Goal: Book appointment/travel/reservation

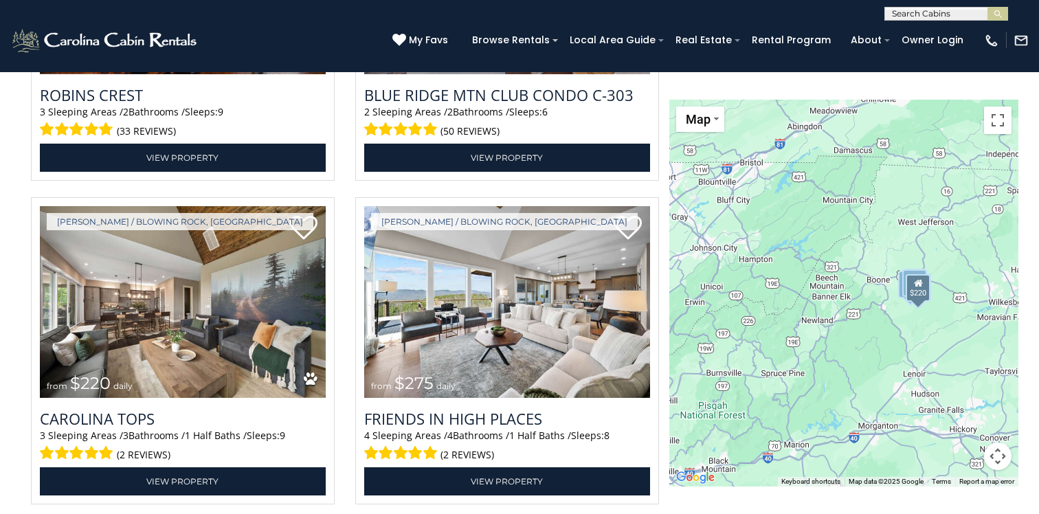
scroll to position [2389, 0]
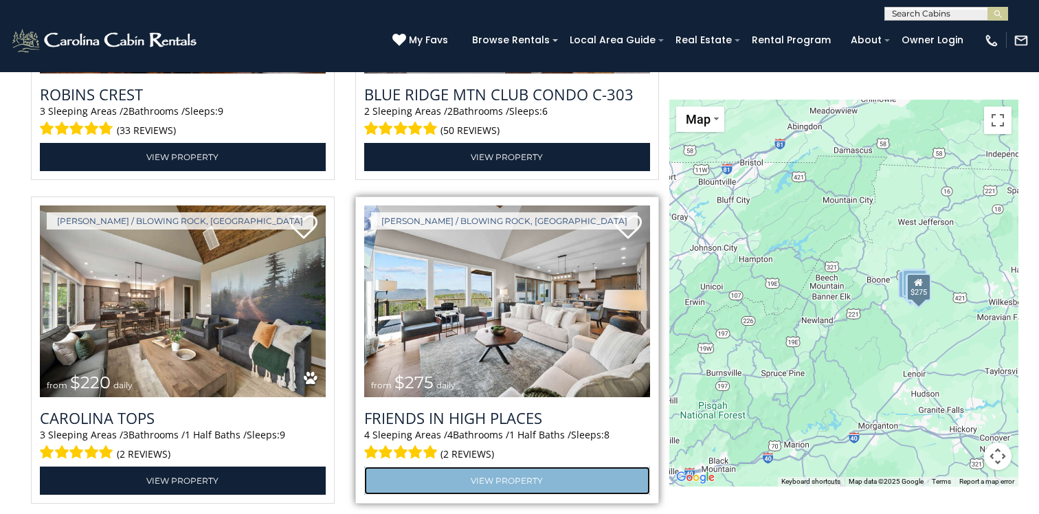
click at [497, 482] on link "View Property" at bounding box center [507, 481] width 286 height 28
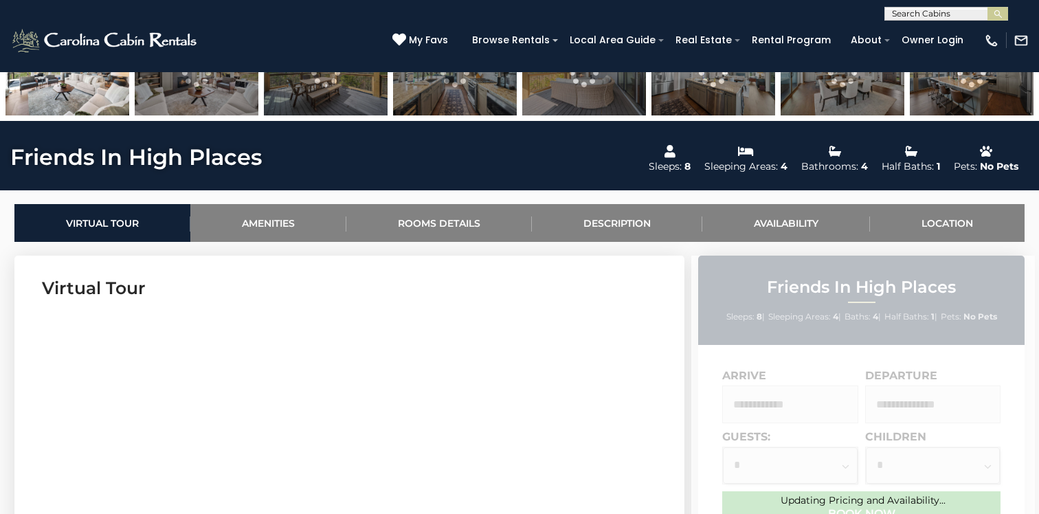
scroll to position [526, 0]
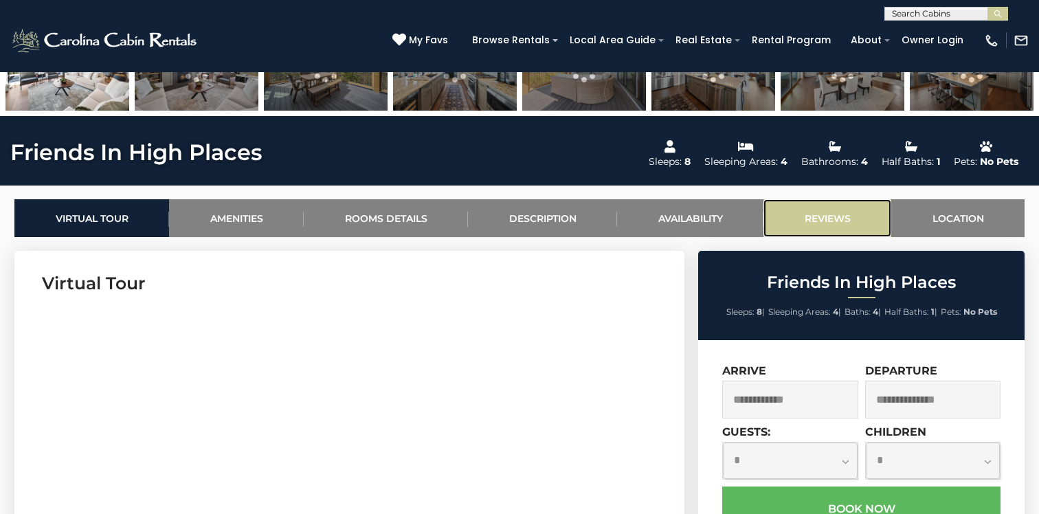
click at [826, 216] on link "Reviews" at bounding box center [827, 218] width 128 height 38
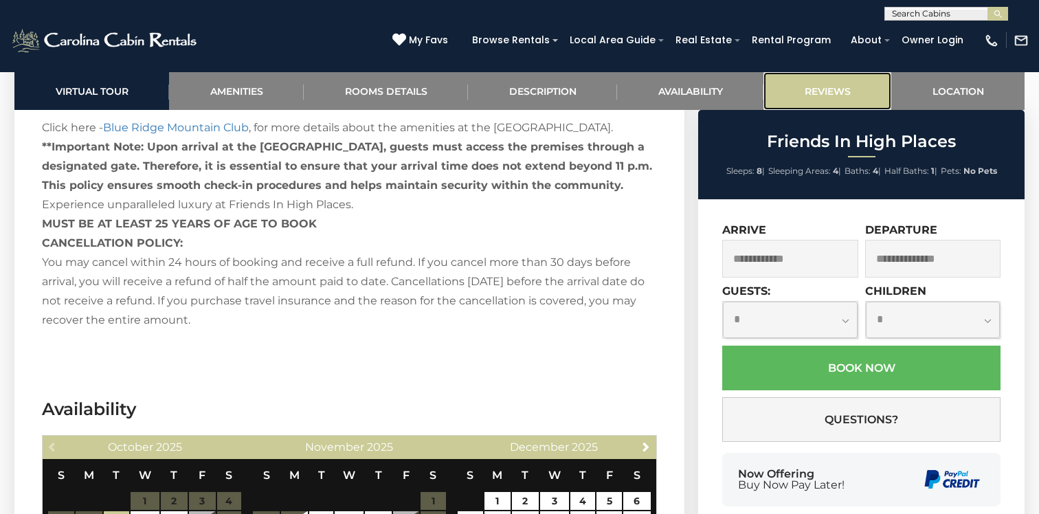
scroll to position [3299, 0]
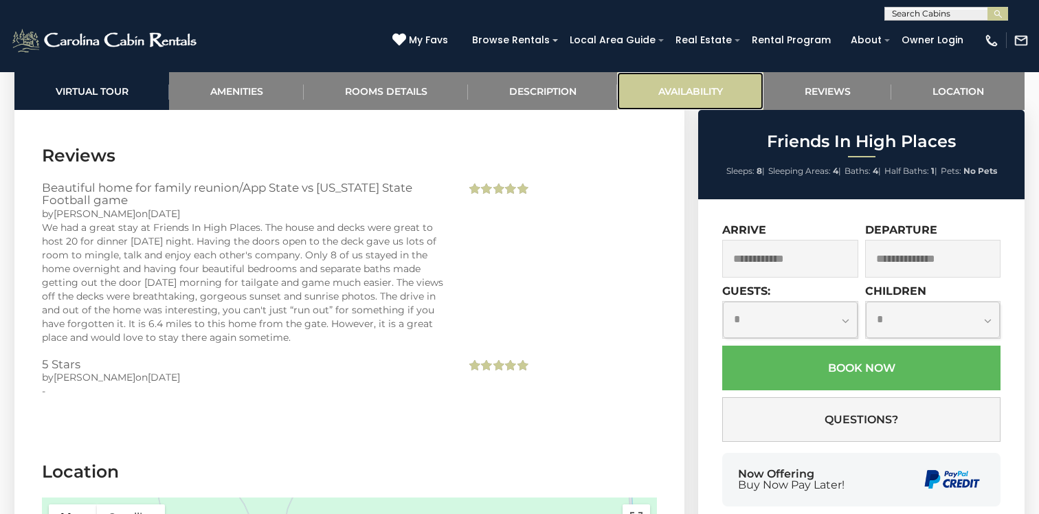
click at [692, 93] on link "Availability" at bounding box center [690, 91] width 146 height 38
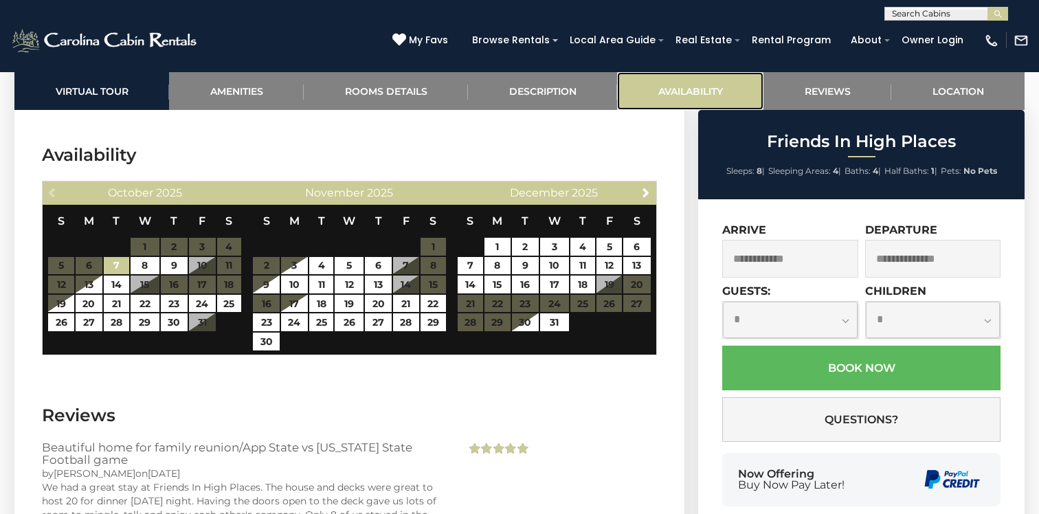
scroll to position [3038, 0]
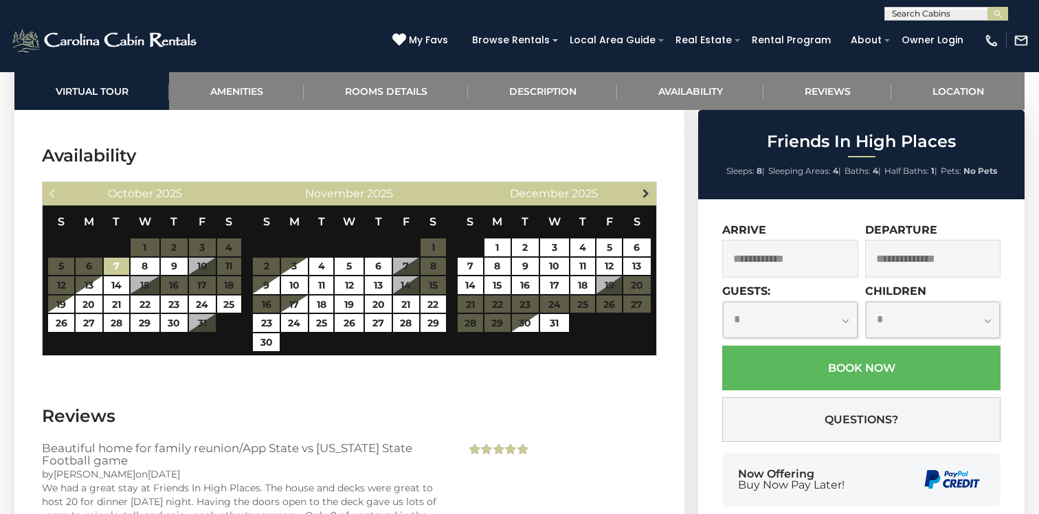
click at [646, 188] on span "Next" at bounding box center [645, 193] width 11 height 11
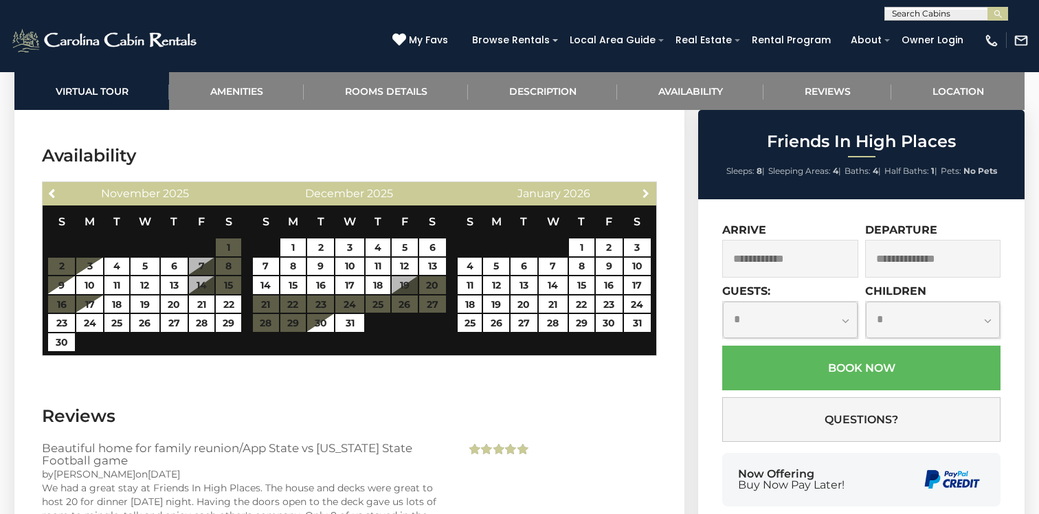
click at [646, 188] on span "Next" at bounding box center [645, 193] width 11 height 11
